Goal: Task Accomplishment & Management: Complete application form

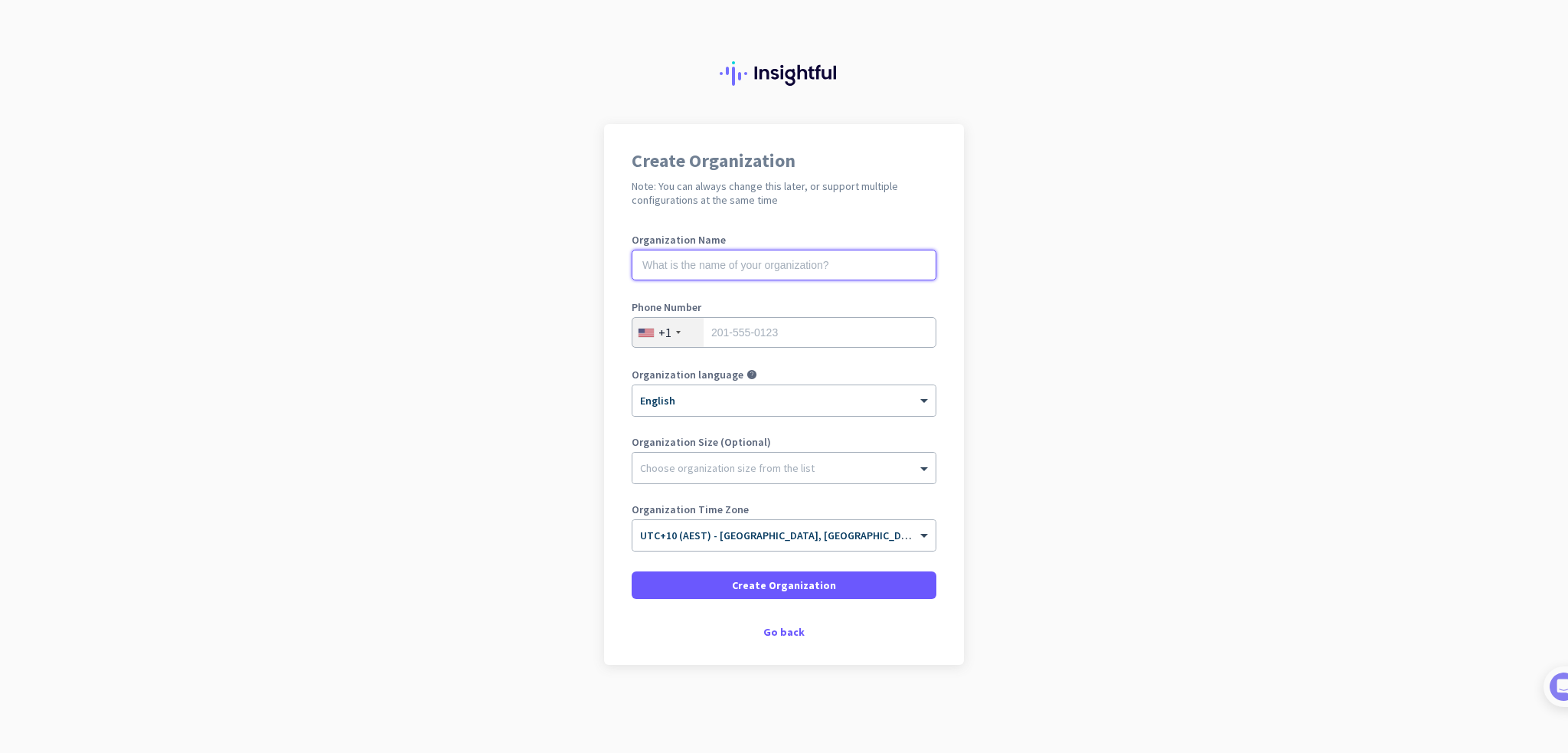
click at [671, 266] on input "text" at bounding box center [784, 264] width 305 height 30
type input "V Architecture Pty Ltd"
click at [671, 333] on div "+1" at bounding box center [668, 332] width 72 height 29
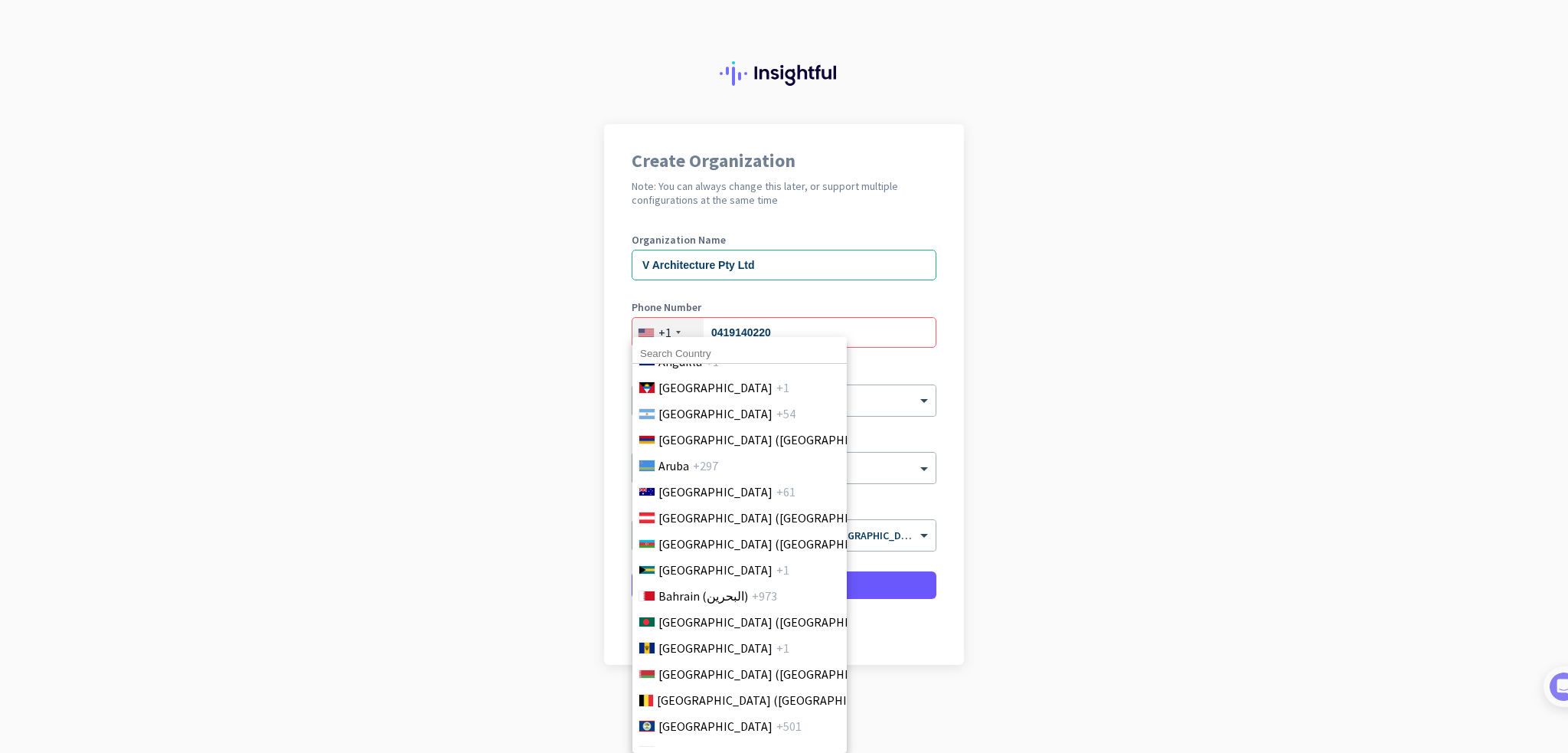
scroll to position [376, 0]
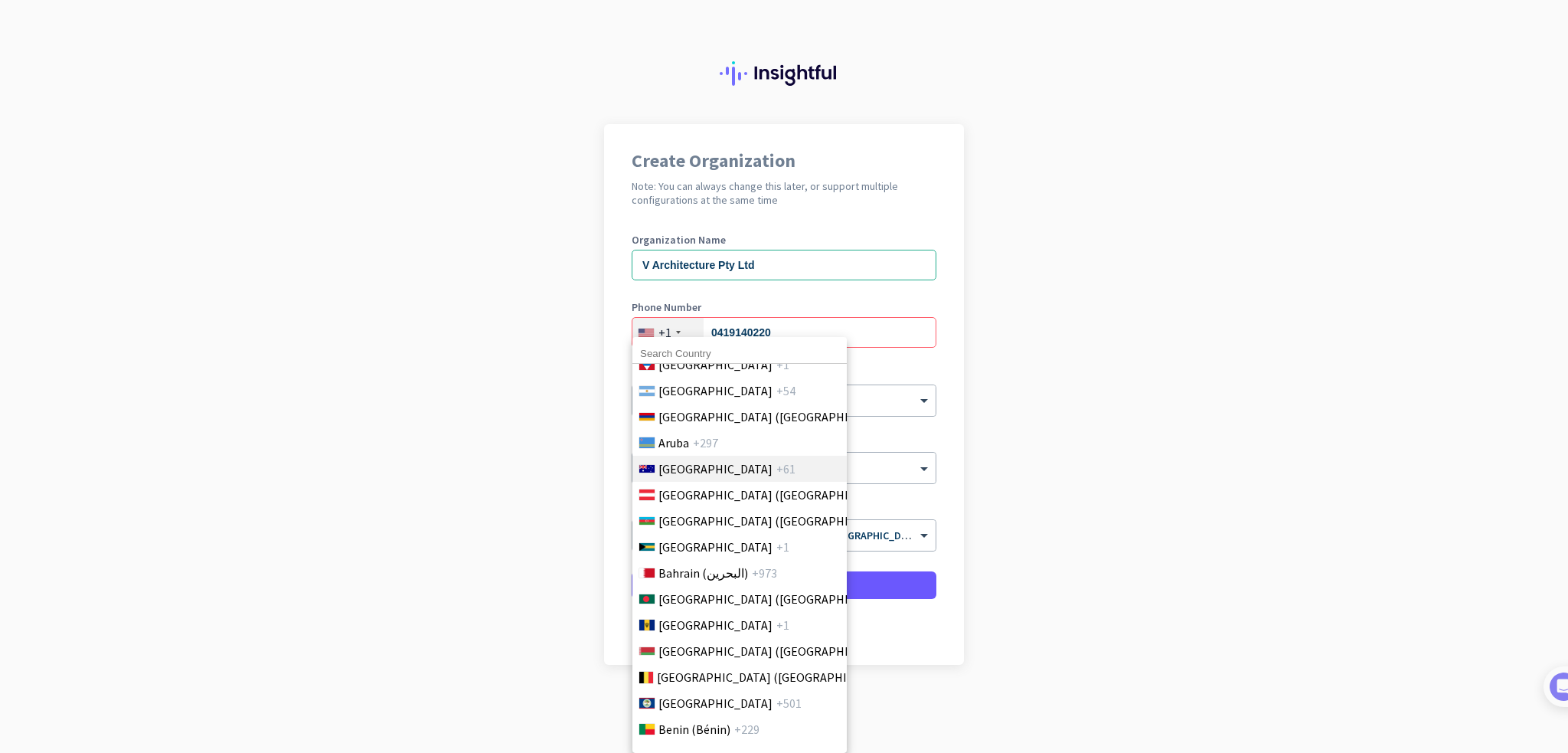
click at [726, 471] on li "[GEOGRAPHIC_DATA] +61" at bounding box center [739, 468] width 215 height 26
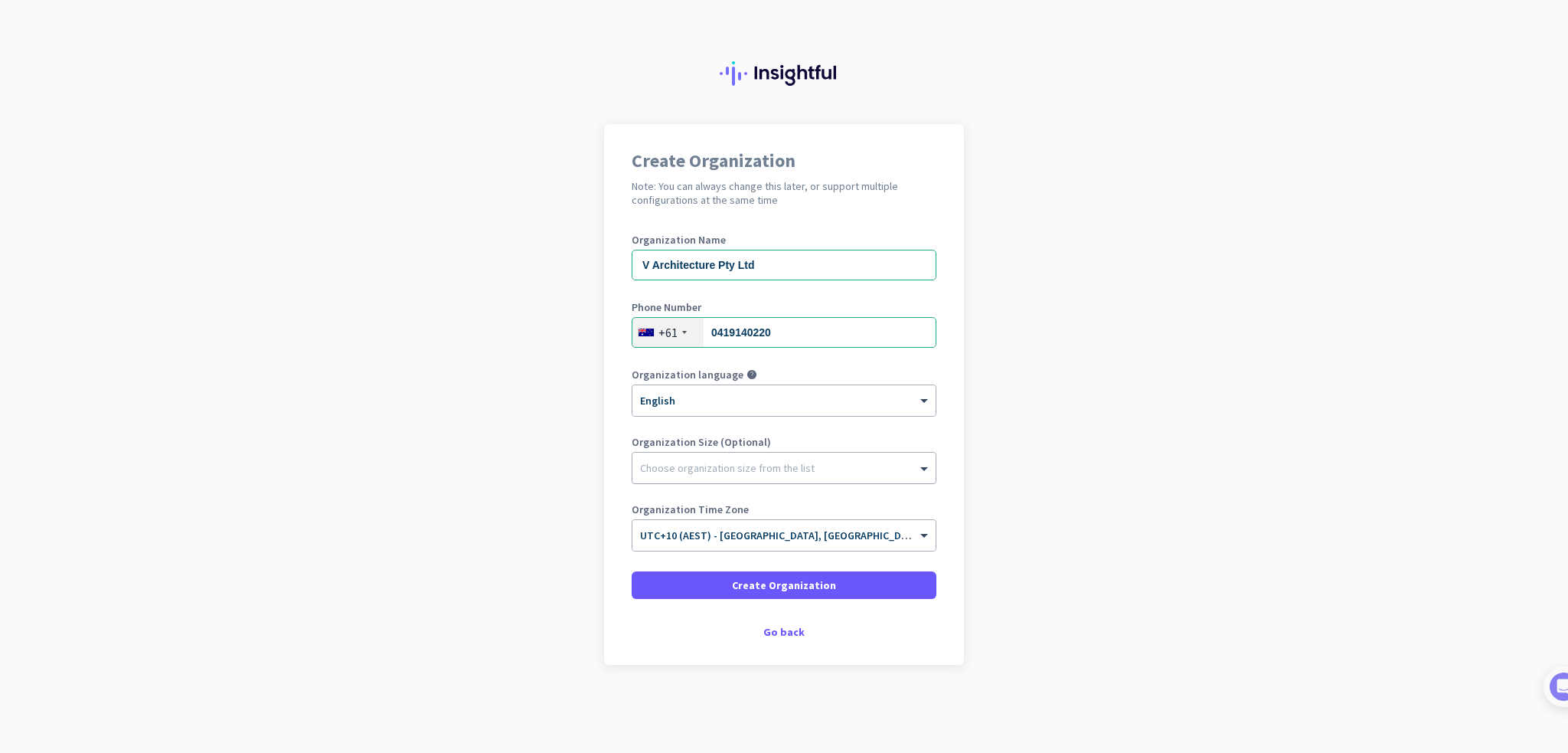
click at [711, 468] on div at bounding box center [784, 464] width 303 height 16
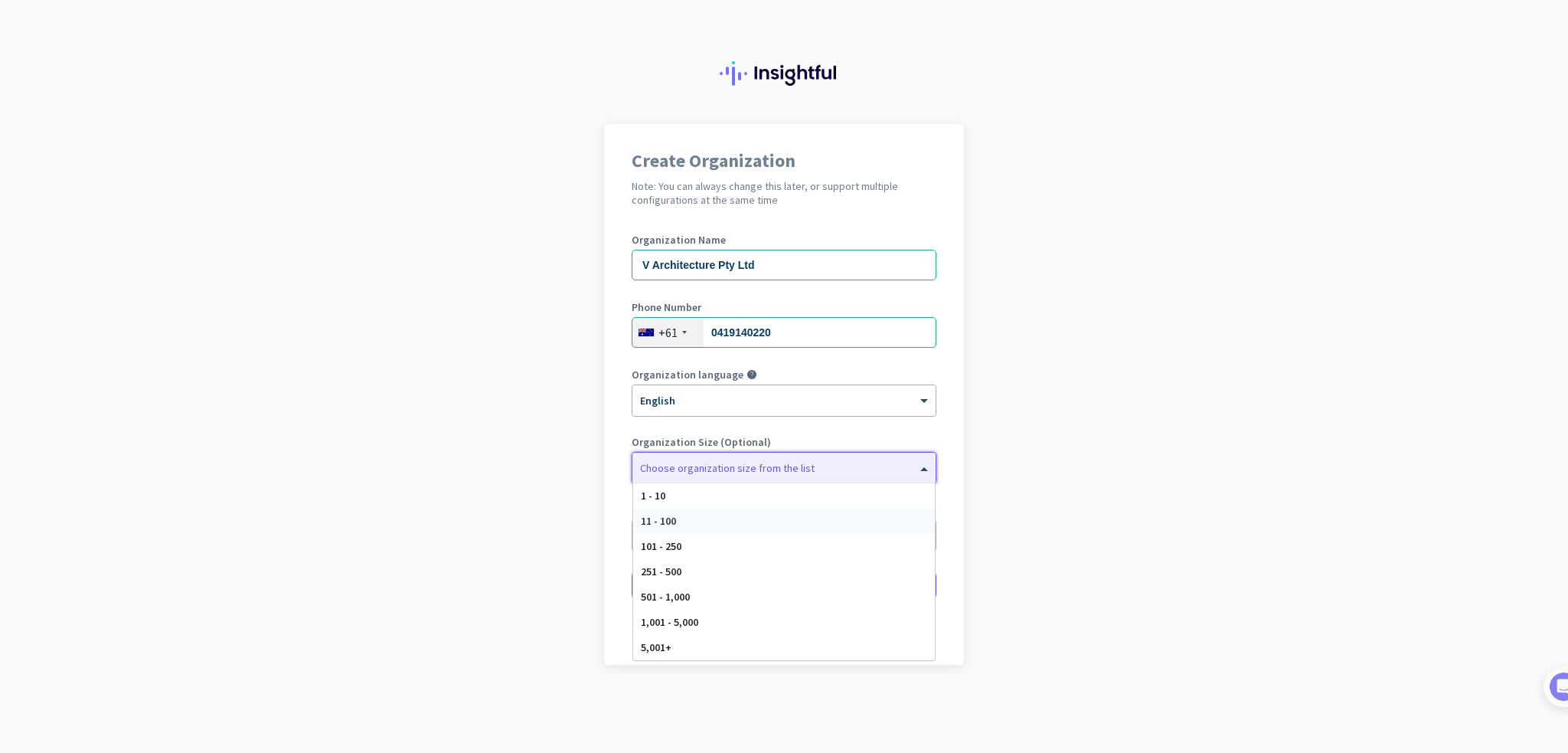
click at [698, 510] on div "11 - 100" at bounding box center [784, 522] width 302 height 26
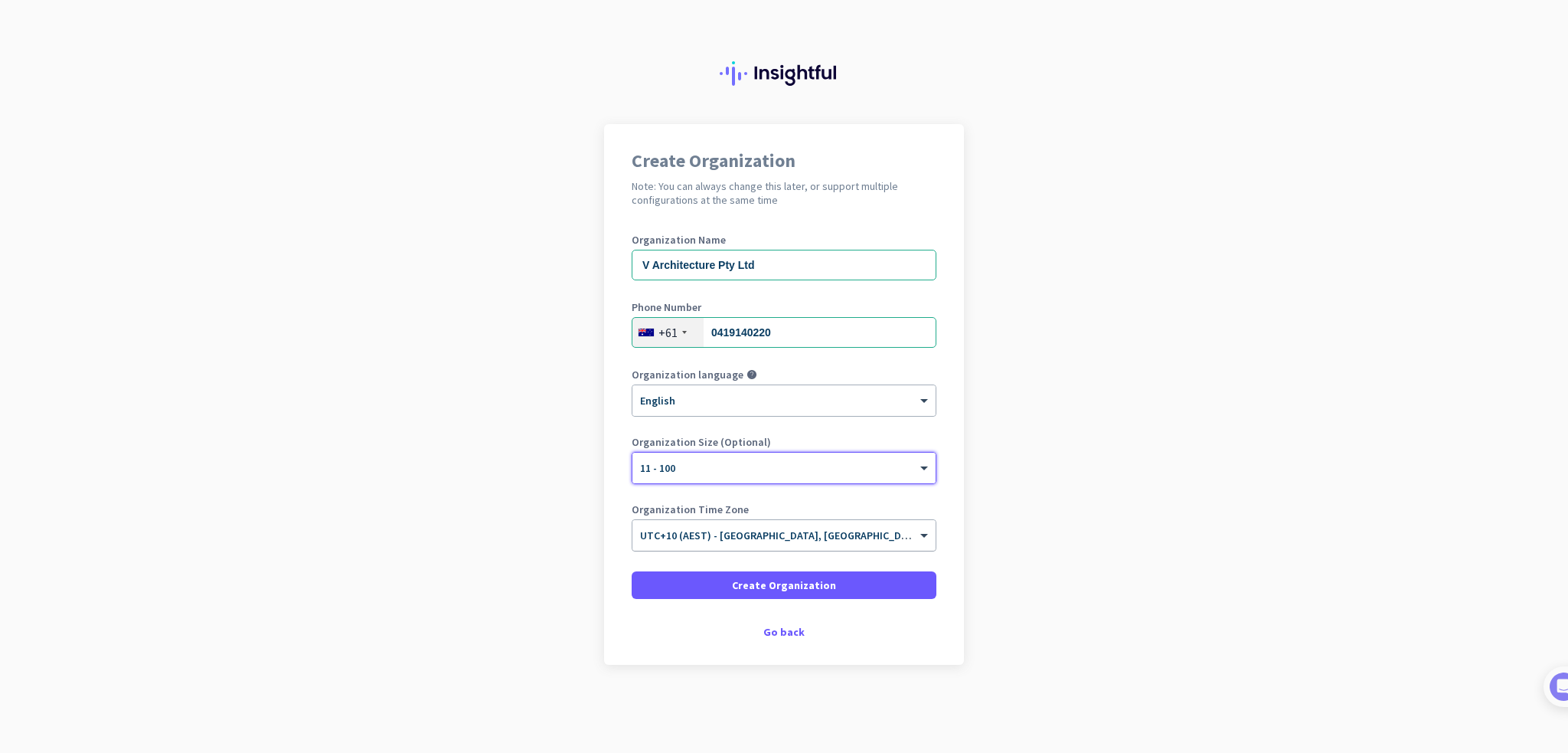
click at [749, 537] on span "UTC+10 (AEST) - [GEOGRAPHIC_DATA], [GEOGRAPHIC_DATA], [GEOGRAPHIC_DATA], [GEOGR…" at bounding box center [885, 534] width 491 height 14
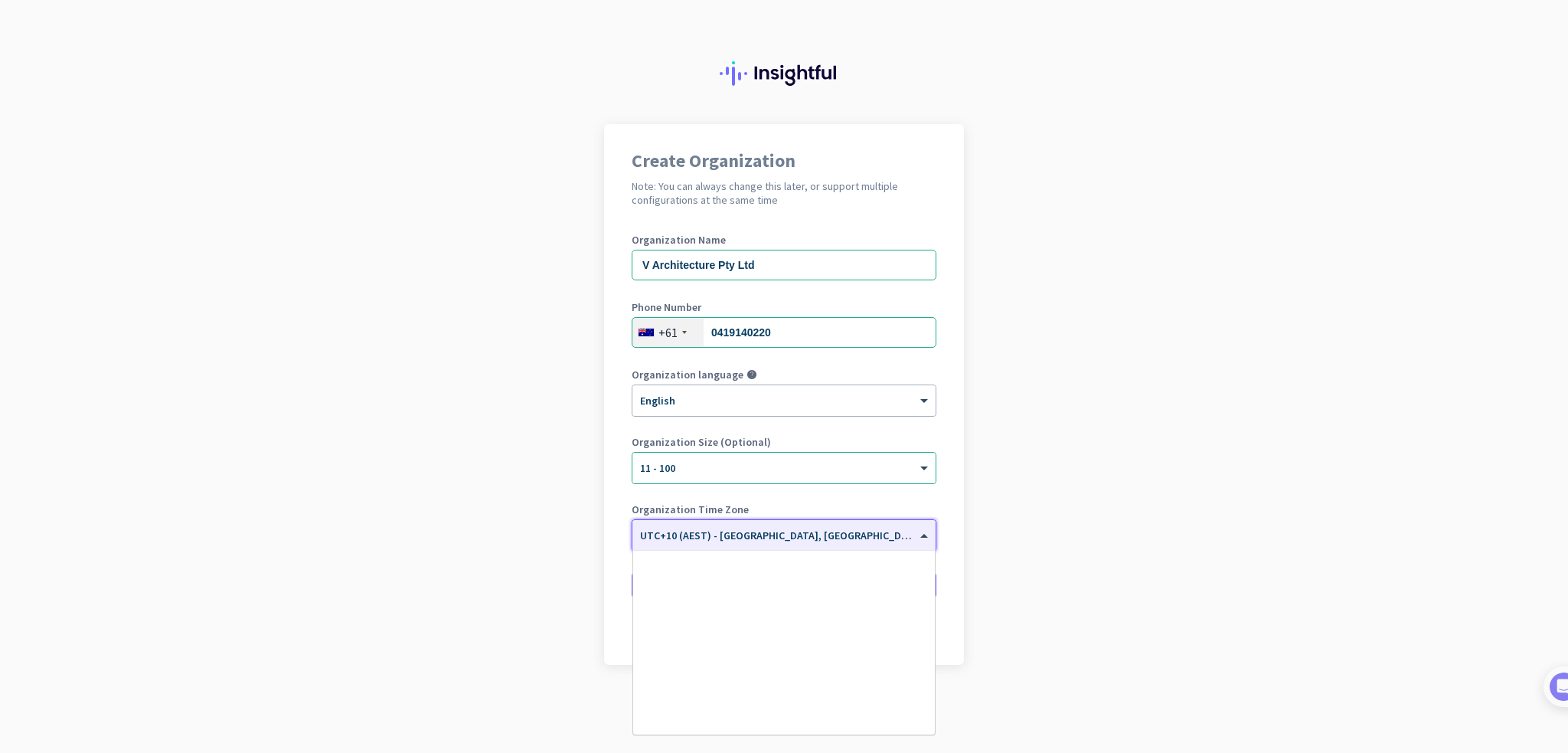
scroll to position [7201, 0]
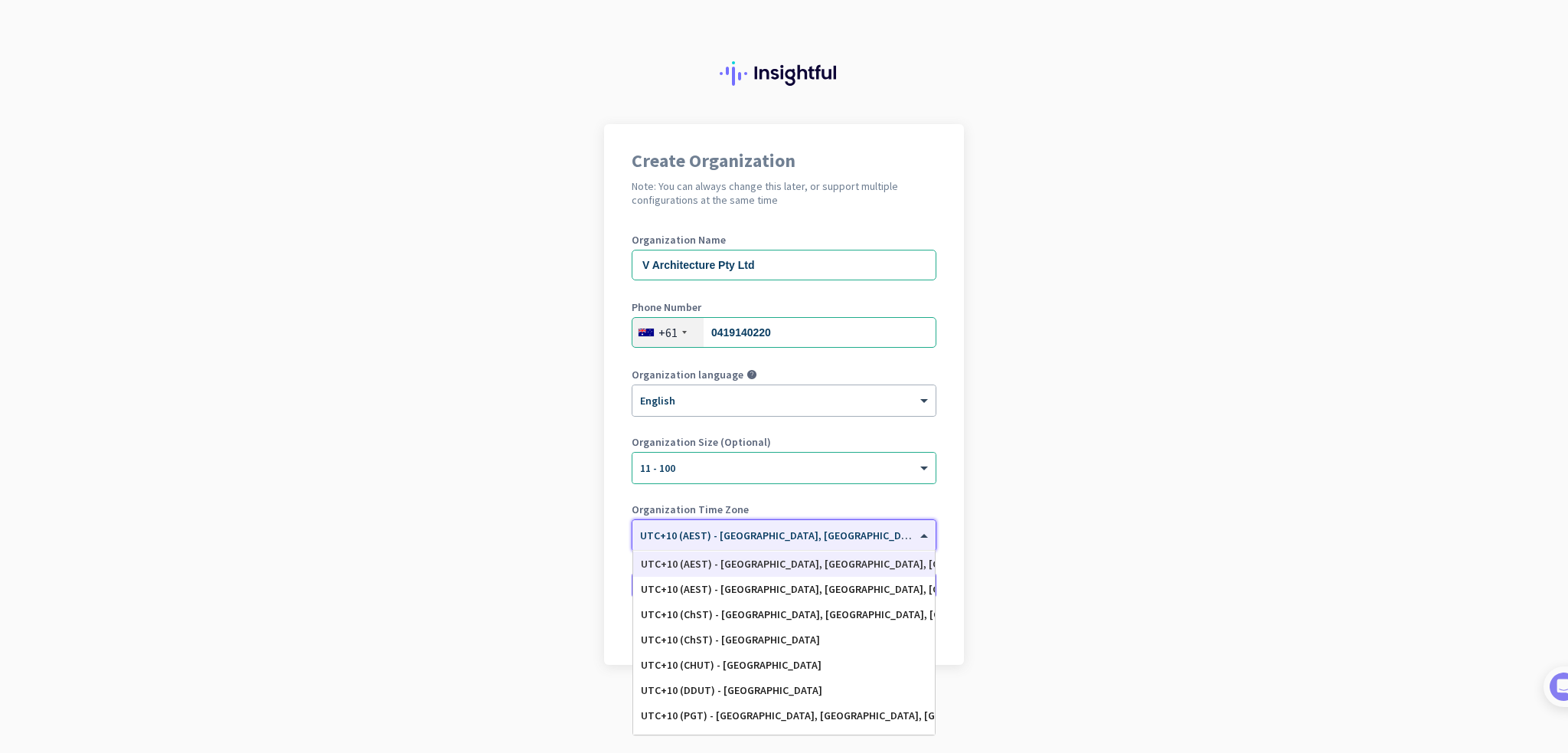
click at [758, 557] on div "UTC+10 (AEST) - [GEOGRAPHIC_DATA], [GEOGRAPHIC_DATA], [GEOGRAPHIC_DATA], [GEOGR…" at bounding box center [784, 564] width 286 height 13
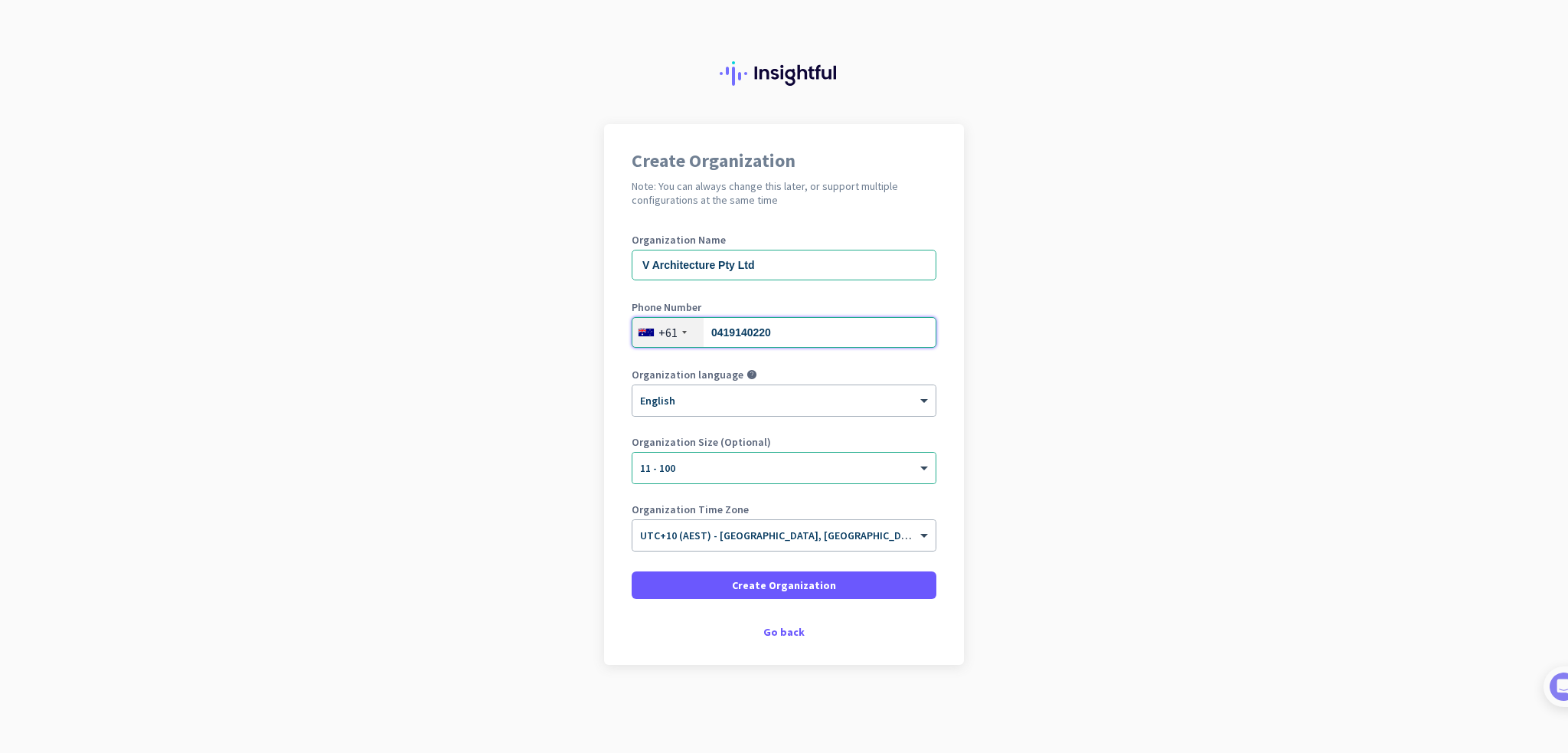
click at [716, 332] on input "0419140220" at bounding box center [784, 332] width 305 height 30
type input "419140220"
click at [818, 582] on span "Create Organization" at bounding box center [783, 585] width 104 height 16
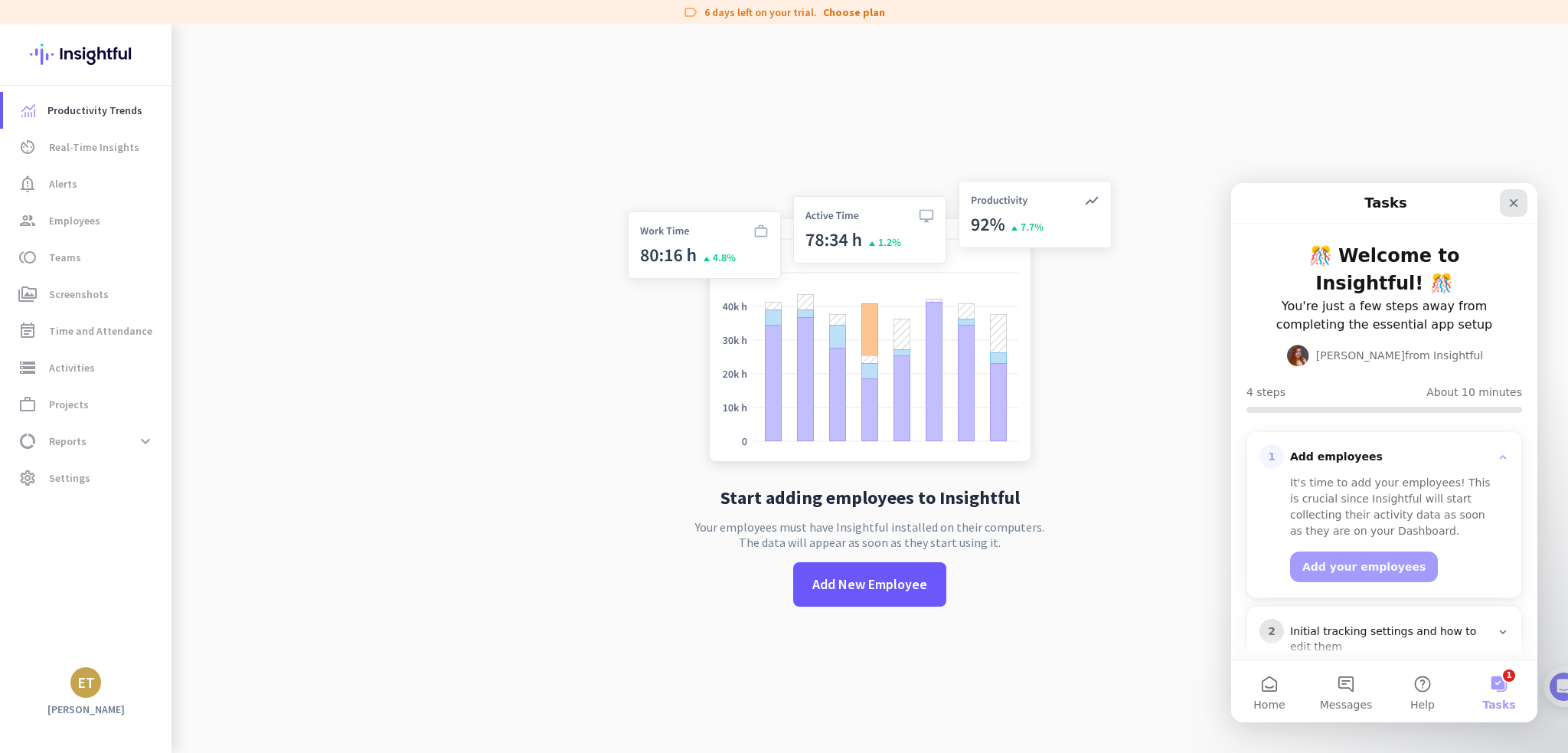
click at [1517, 211] on div "Close" at bounding box center [1514, 203] width 28 height 28
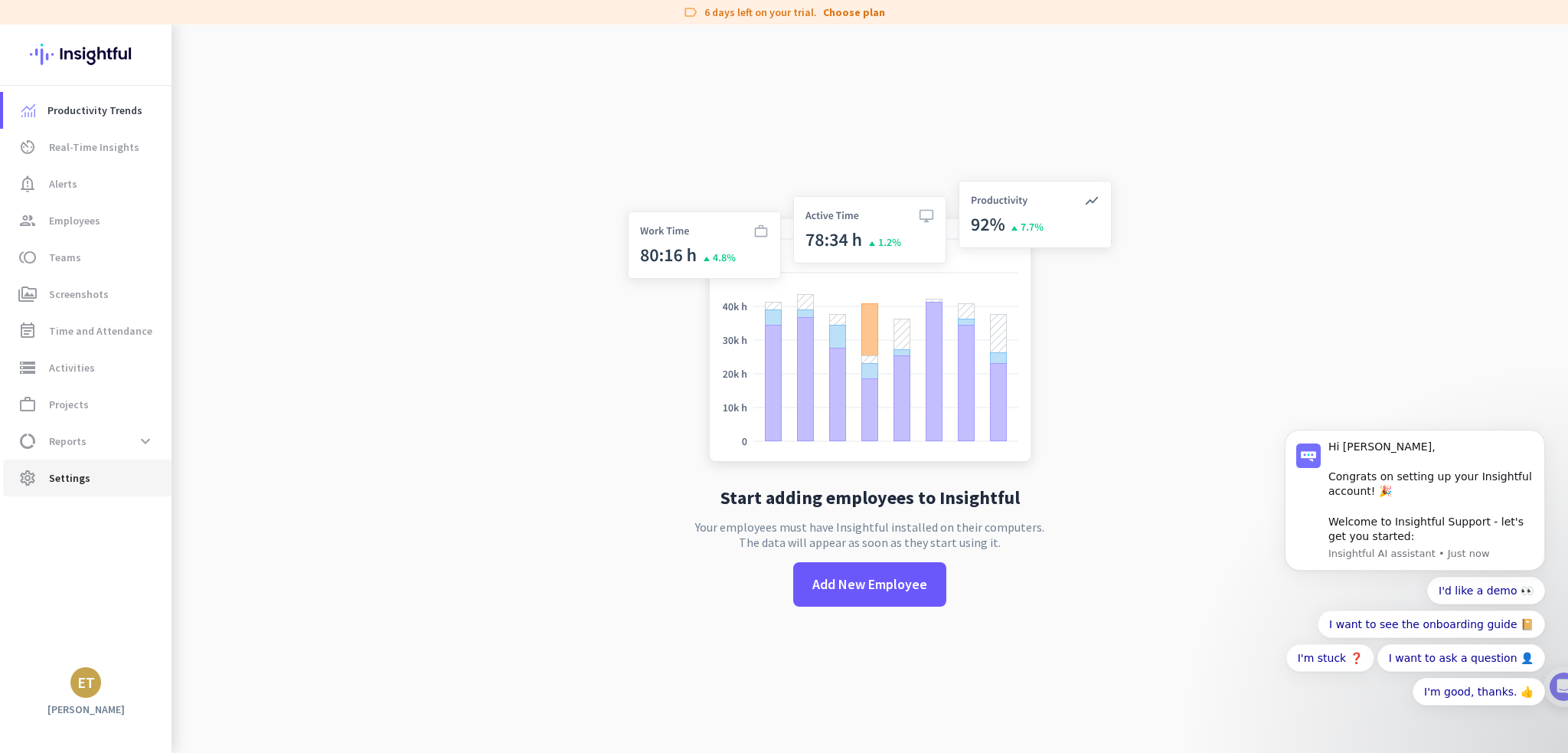
click at [74, 489] on link "settings Settings" at bounding box center [86, 478] width 168 height 37
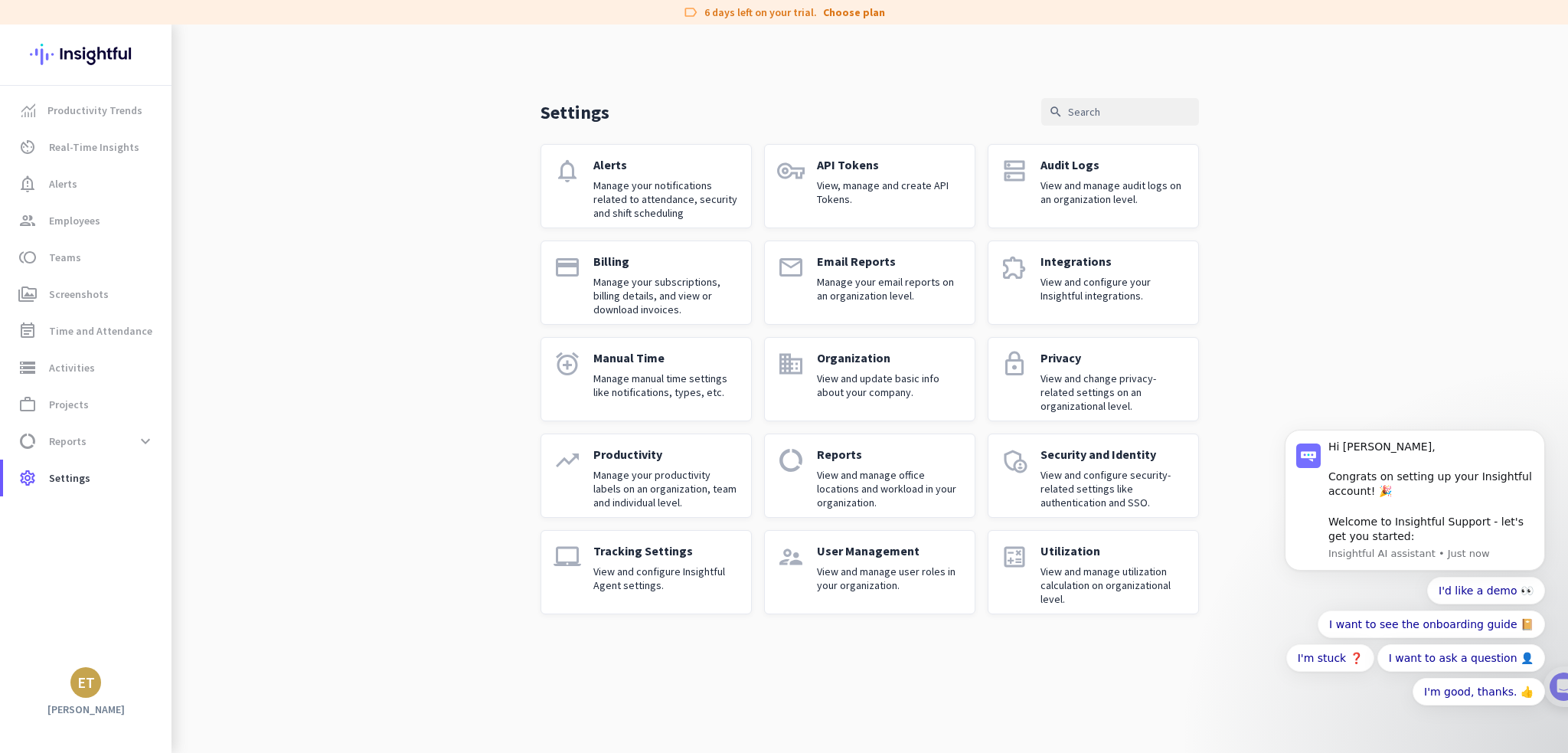
click at [854, 20] on div "label 6 days left on your trial. Choose plan" at bounding box center [784, 12] width 1568 height 25
click at [850, 8] on link "Choose plan" at bounding box center [854, 12] width 62 height 16
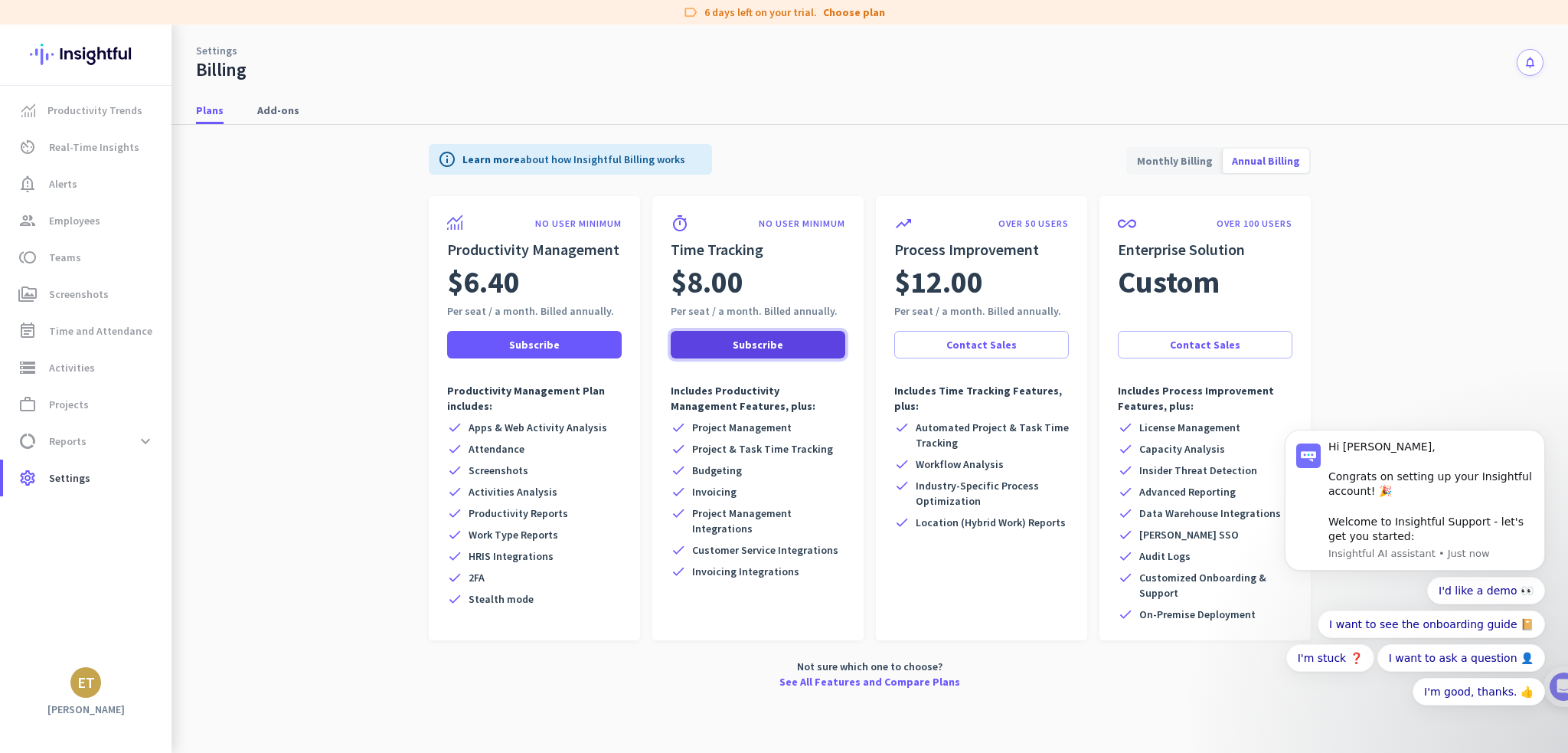
click at [749, 343] on span "Subscribe" at bounding box center [757, 344] width 50 height 16
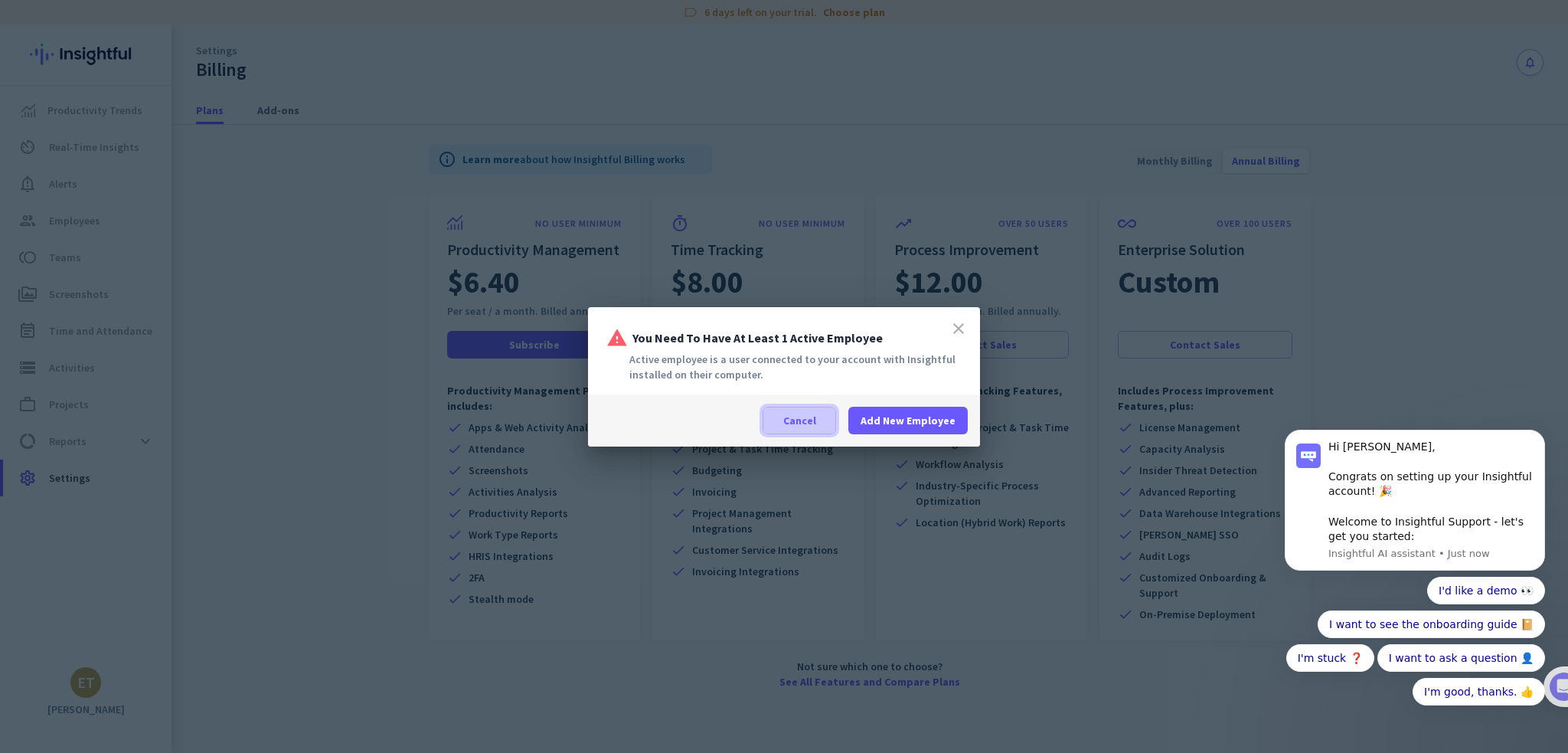
click at [794, 428] on span at bounding box center [799, 421] width 72 height 37
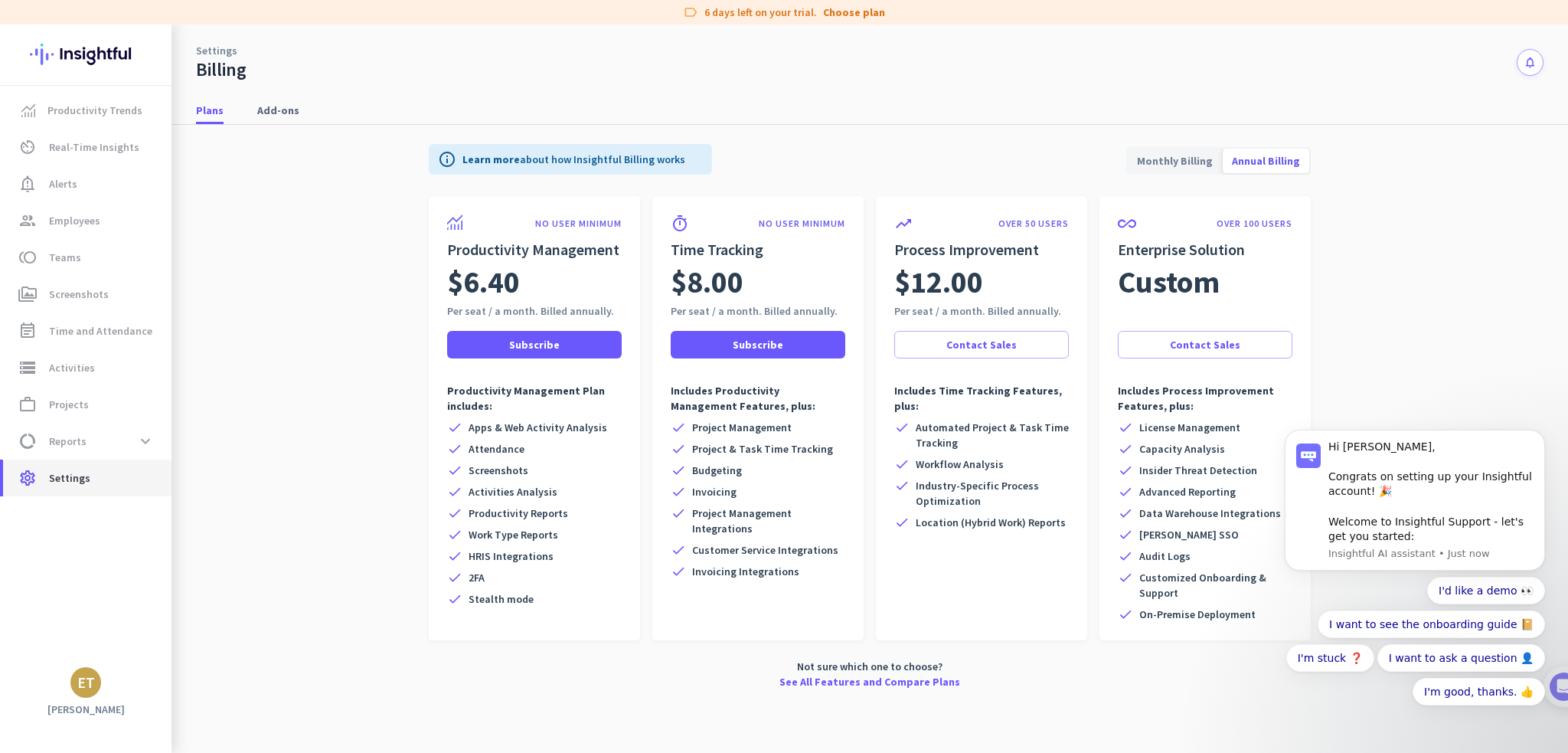
click at [106, 472] on span "settings Settings" at bounding box center [87, 478] width 144 height 18
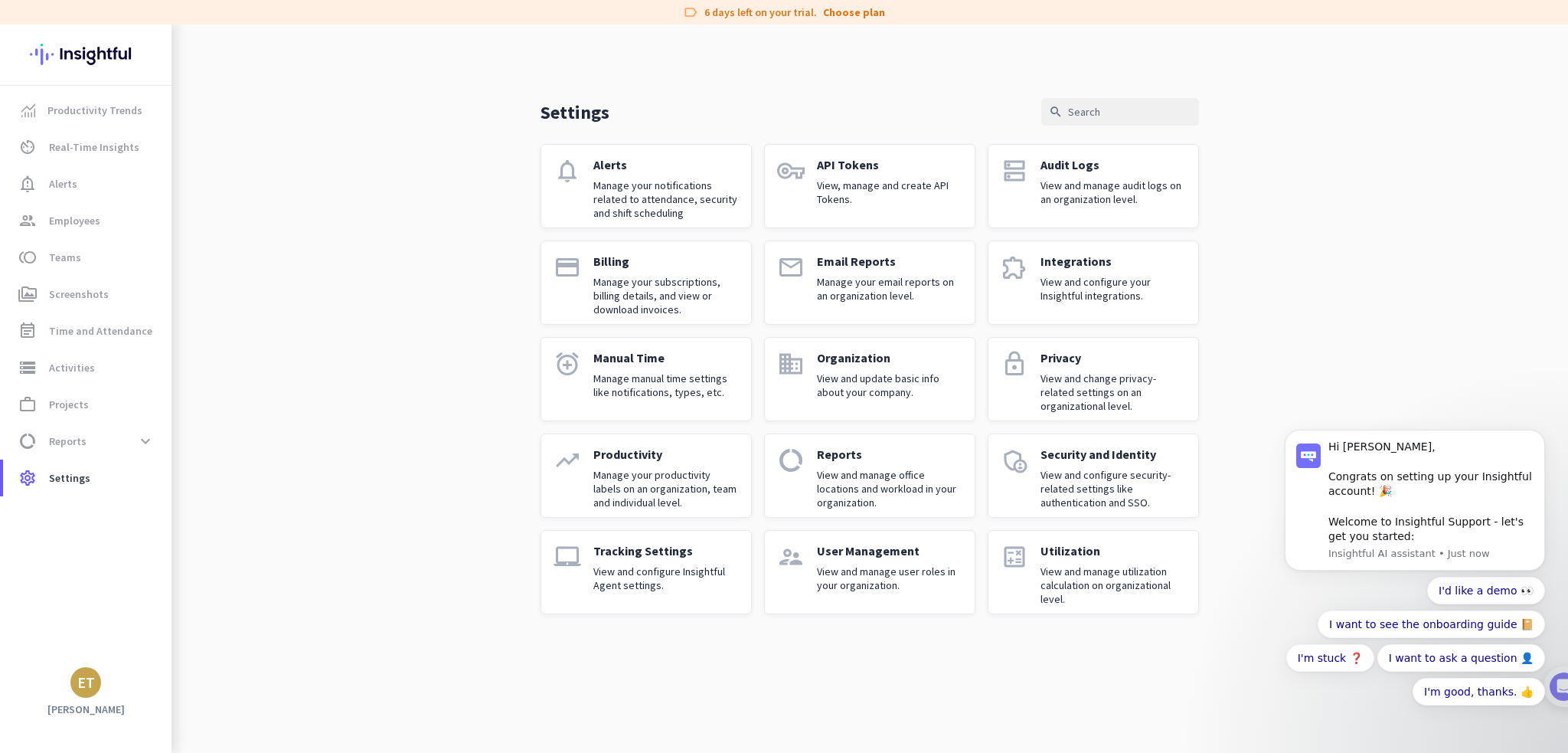
click at [79, 669] on div "ET" at bounding box center [85, 681] width 30 height 30
click at [114, 113] on div at bounding box center [784, 376] width 1568 height 753
click at [114, 113] on span "Productivity Trends" at bounding box center [95, 110] width 95 height 18
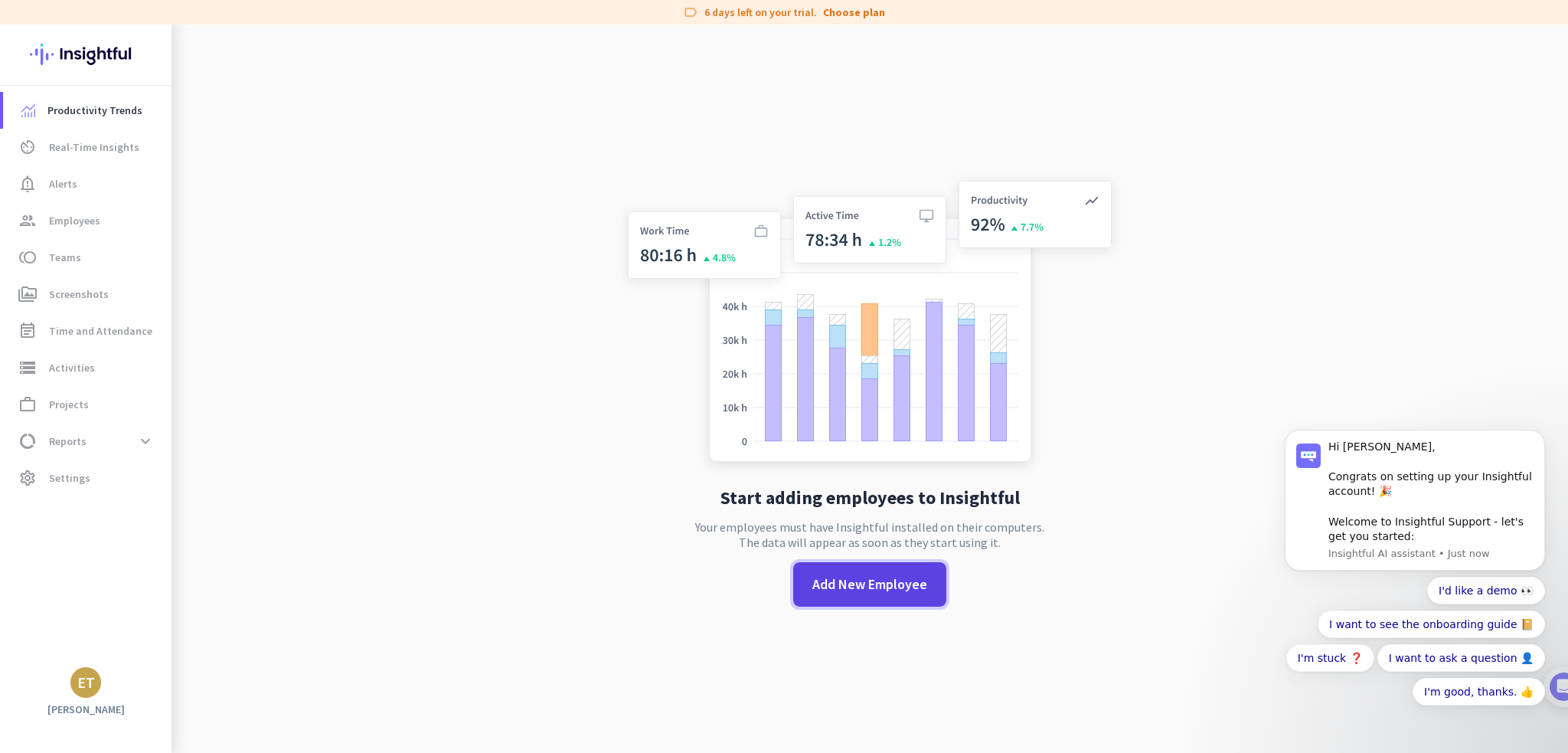
click at [862, 592] on span "Add New Employee" at bounding box center [869, 584] width 115 height 20
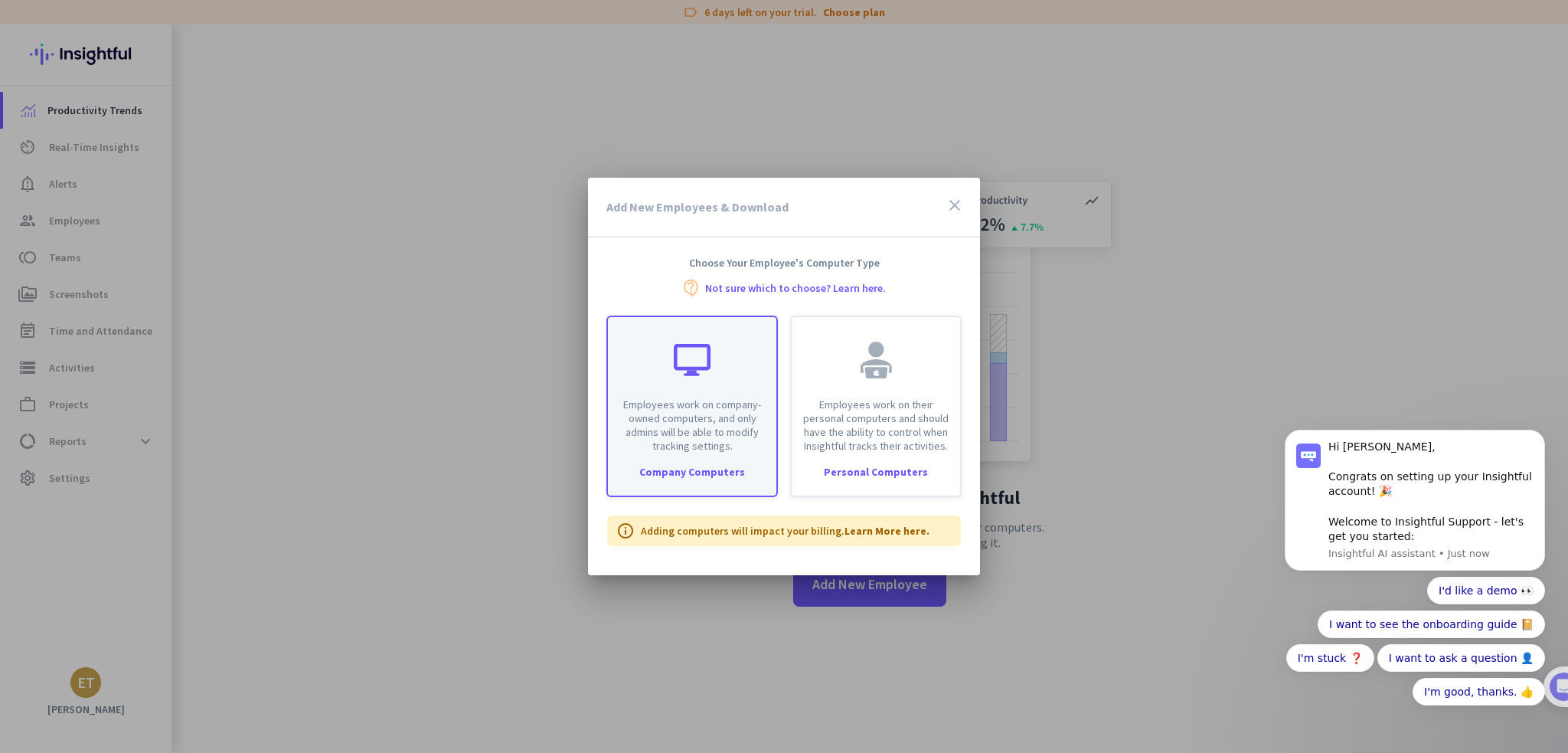
click at [662, 376] on div "Employees work on company-owned computers, and only admins will be able to modi…" at bounding box center [691, 385] width 168 height 136
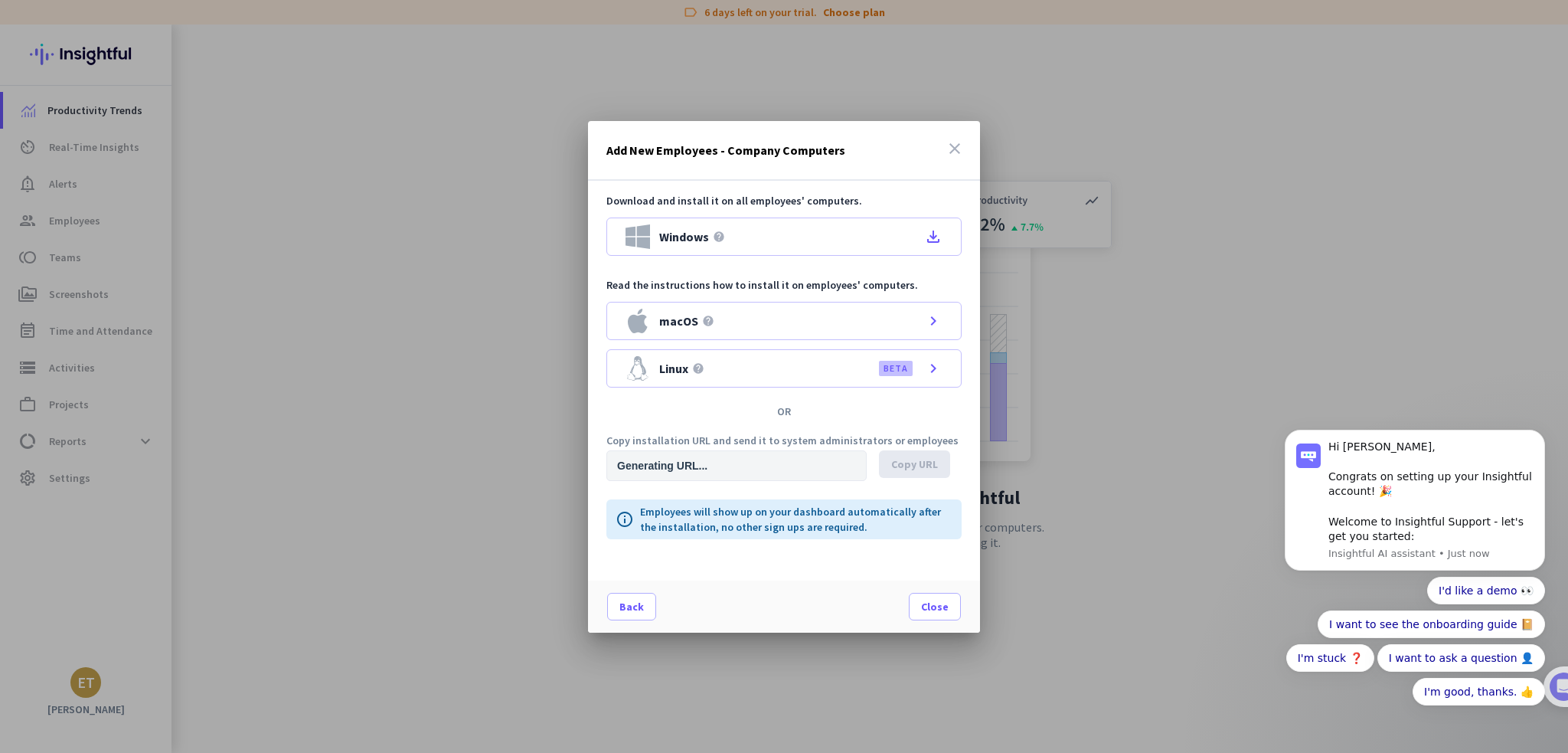
type input "[URL][DOMAIN_NAME]"
click at [934, 239] on icon "file_download" at bounding box center [934, 237] width 18 height 18
click at [957, 149] on icon "close" at bounding box center [955, 149] width 18 height 18
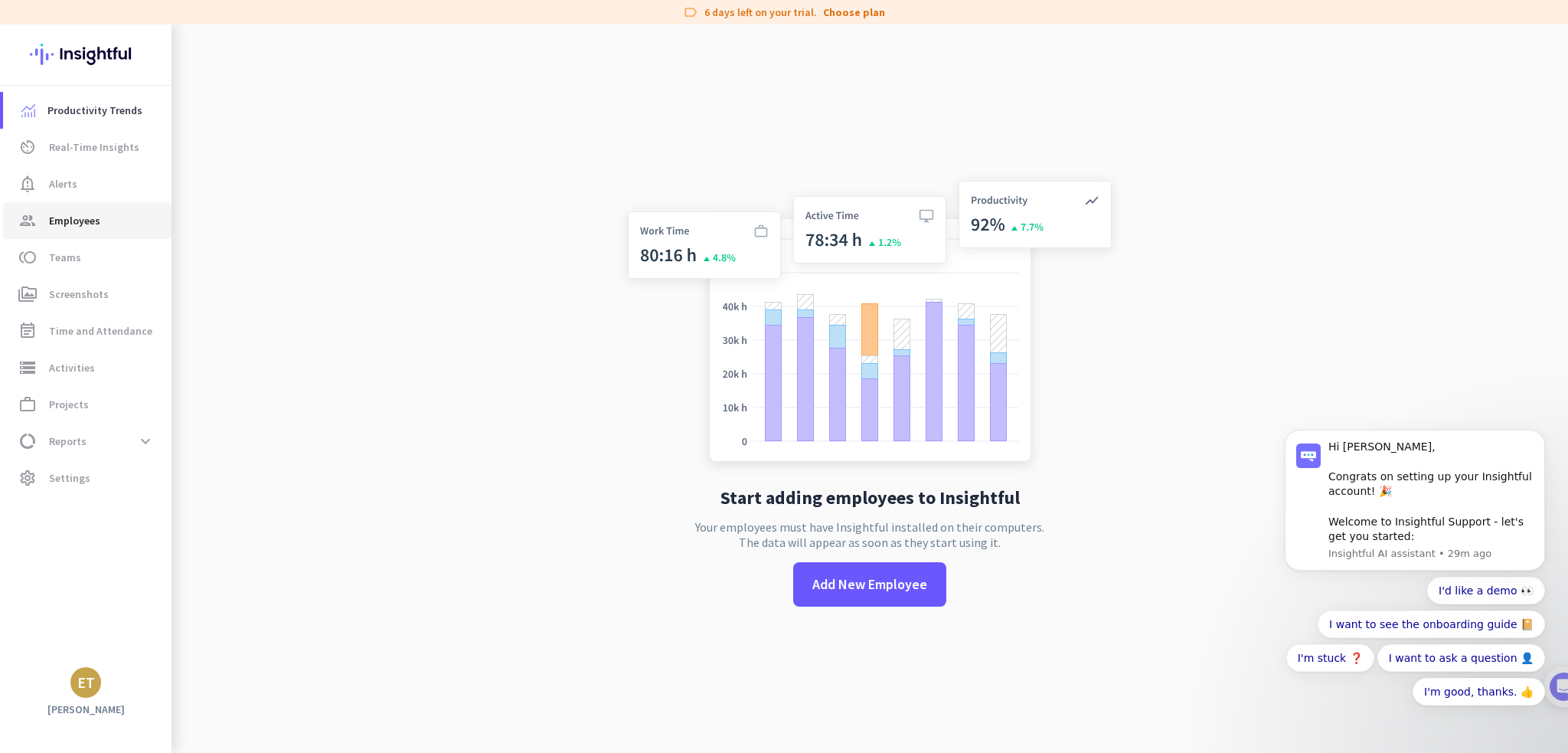
click at [95, 223] on span "Employees" at bounding box center [74, 220] width 51 height 18
